Goal: Task Accomplishment & Management: Manage account settings

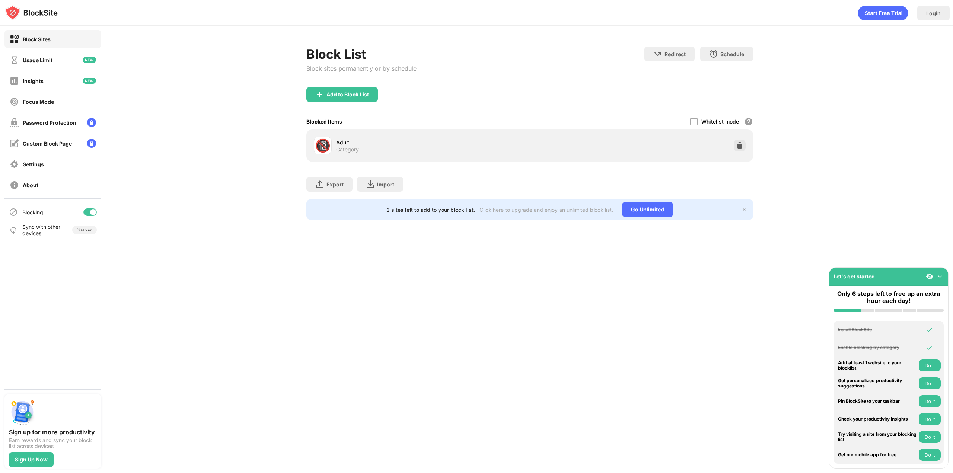
click at [90, 211] on div at bounding box center [93, 212] width 6 height 6
click at [86, 213] on div at bounding box center [87, 212] width 6 height 6
